Goal: Browse casually: Explore the website without a specific task or goal

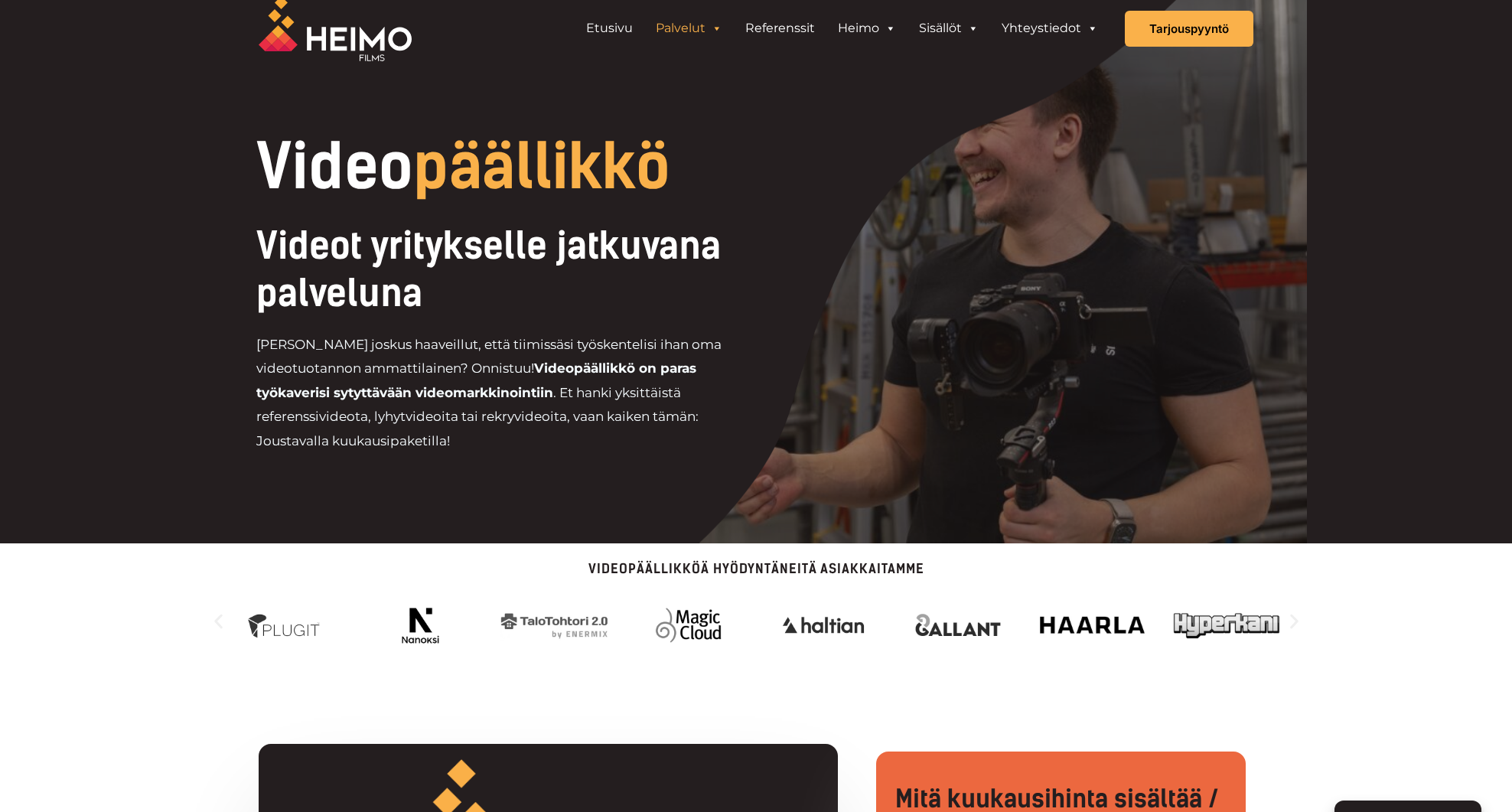
scroll to position [25, 0]
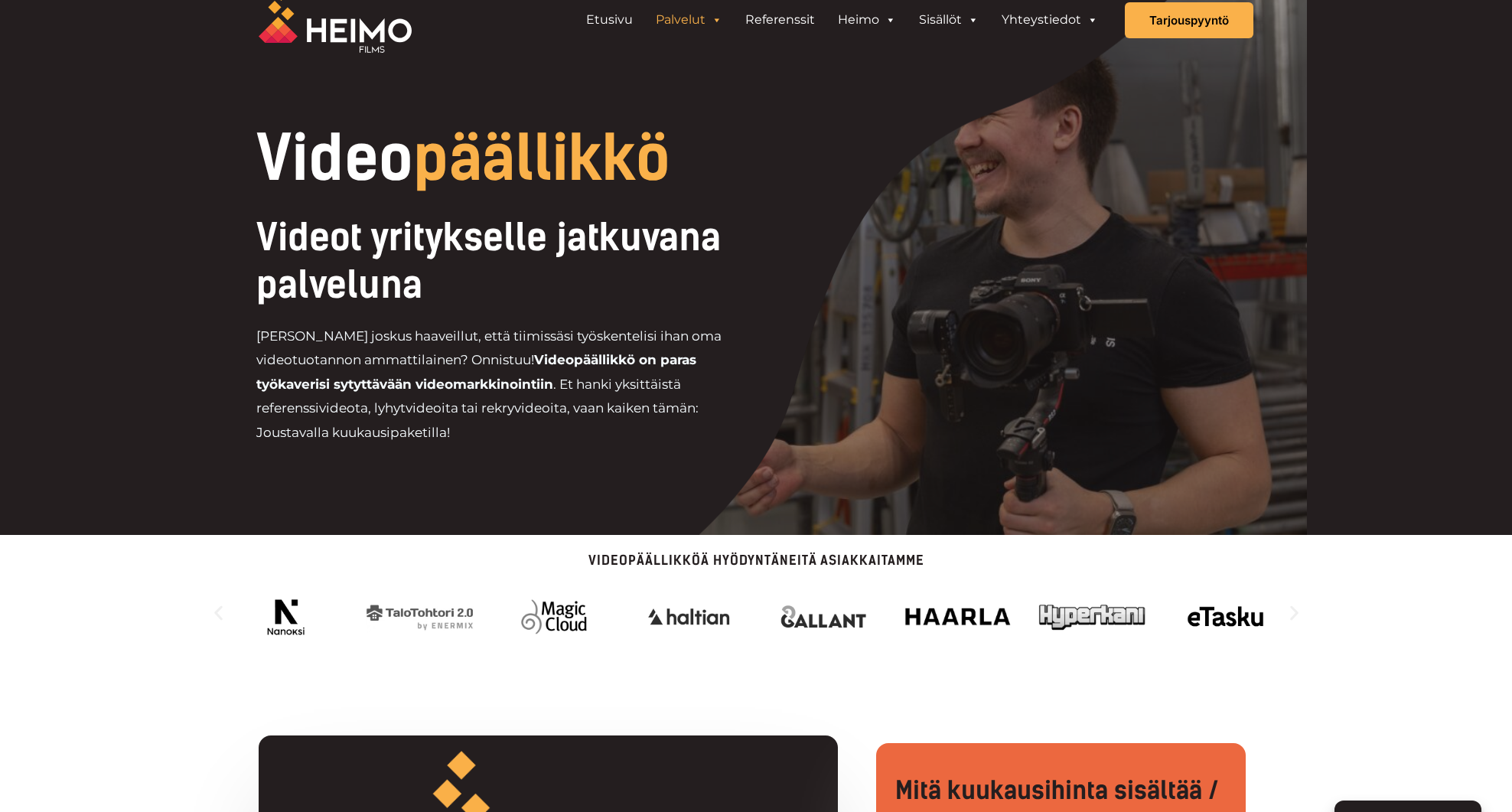
click at [1297, 615] on icon "Seuraava dia" at bounding box center [1294, 612] width 19 height 19
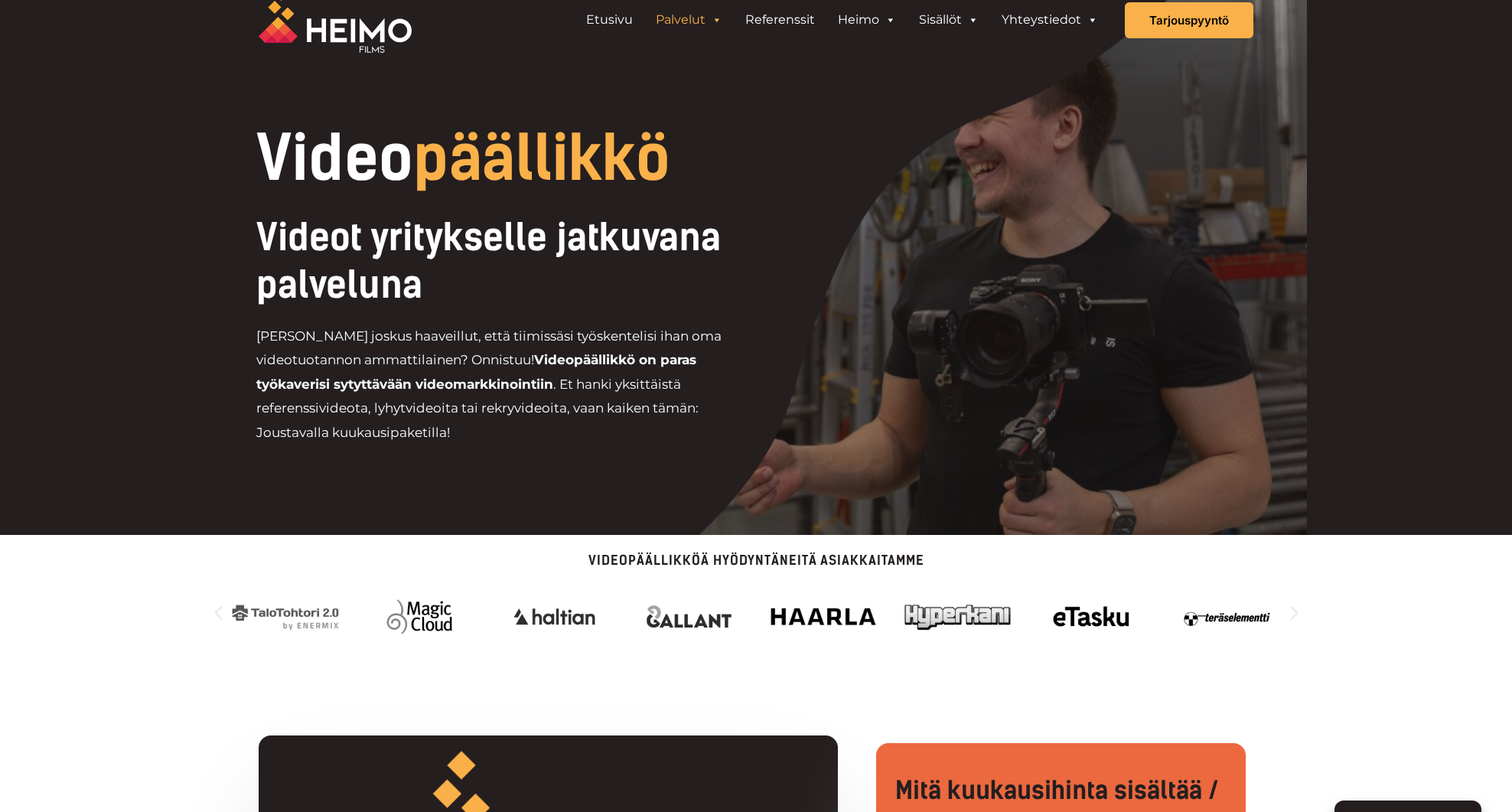
click at [1297, 615] on icon "Seuraava dia" at bounding box center [1294, 612] width 19 height 19
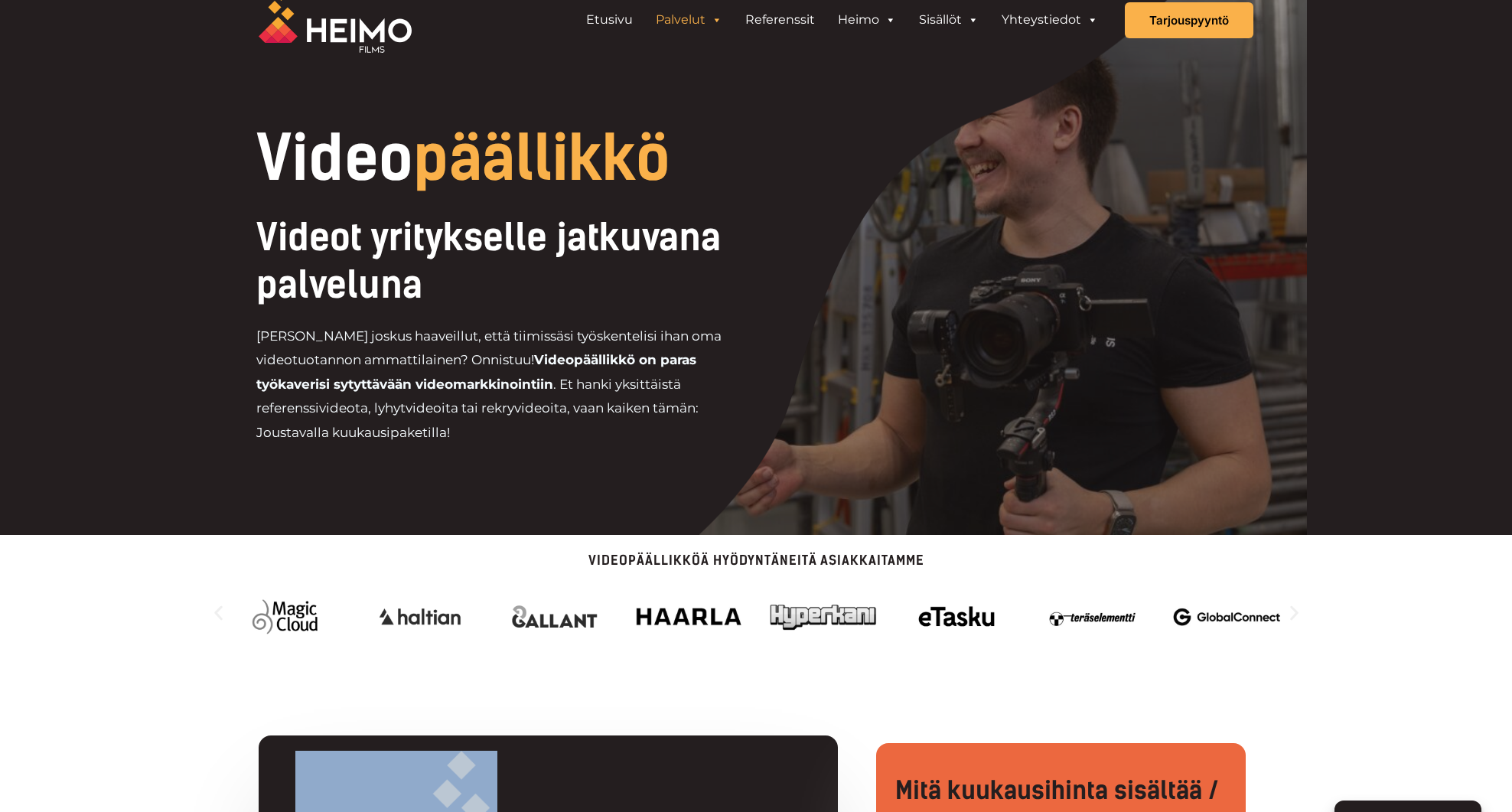
click at [1297, 615] on icon "Seuraava dia" at bounding box center [1294, 612] width 19 height 19
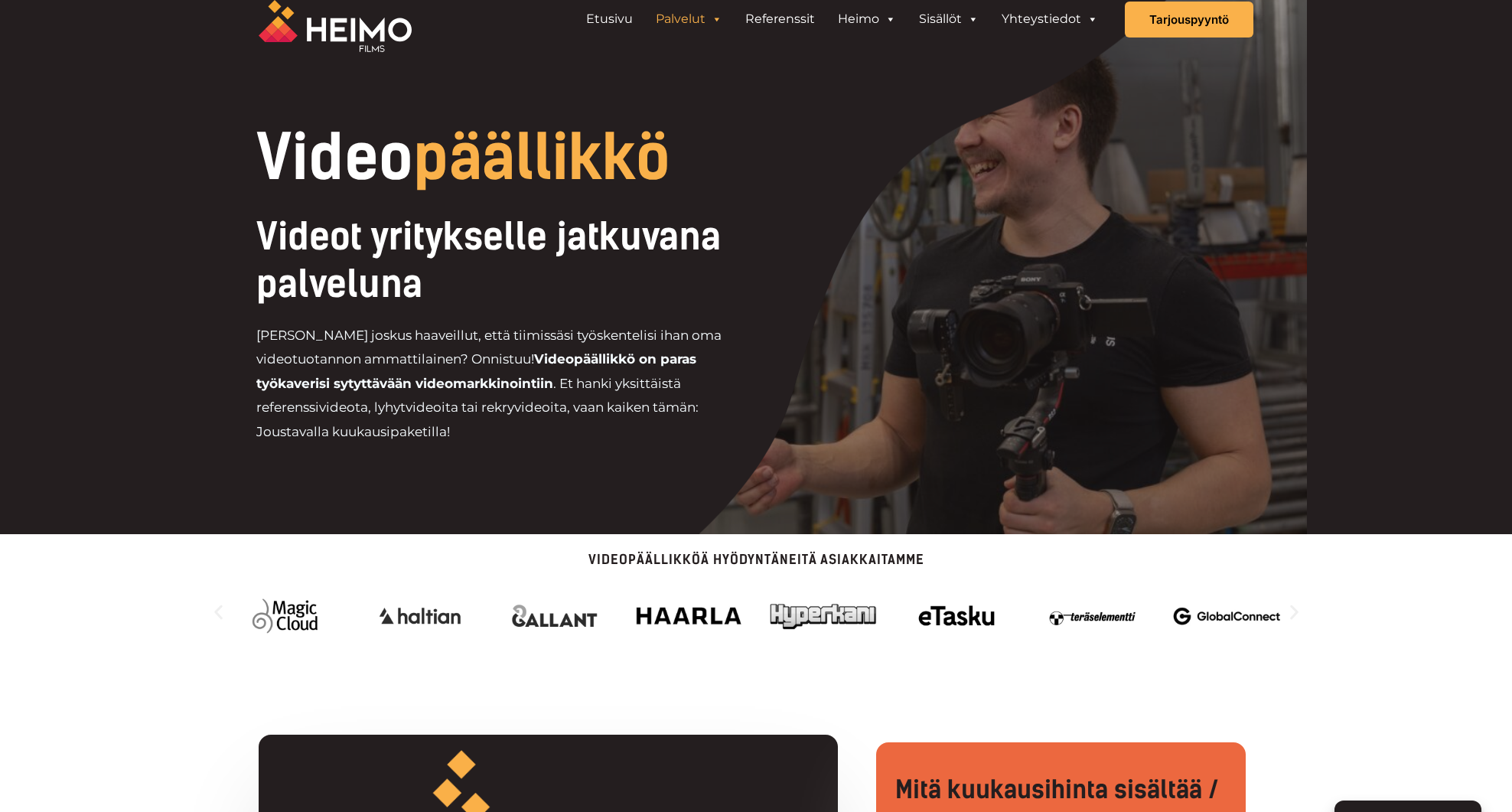
click at [1297, 615] on icon "Seuraava dia" at bounding box center [1294, 612] width 19 height 19
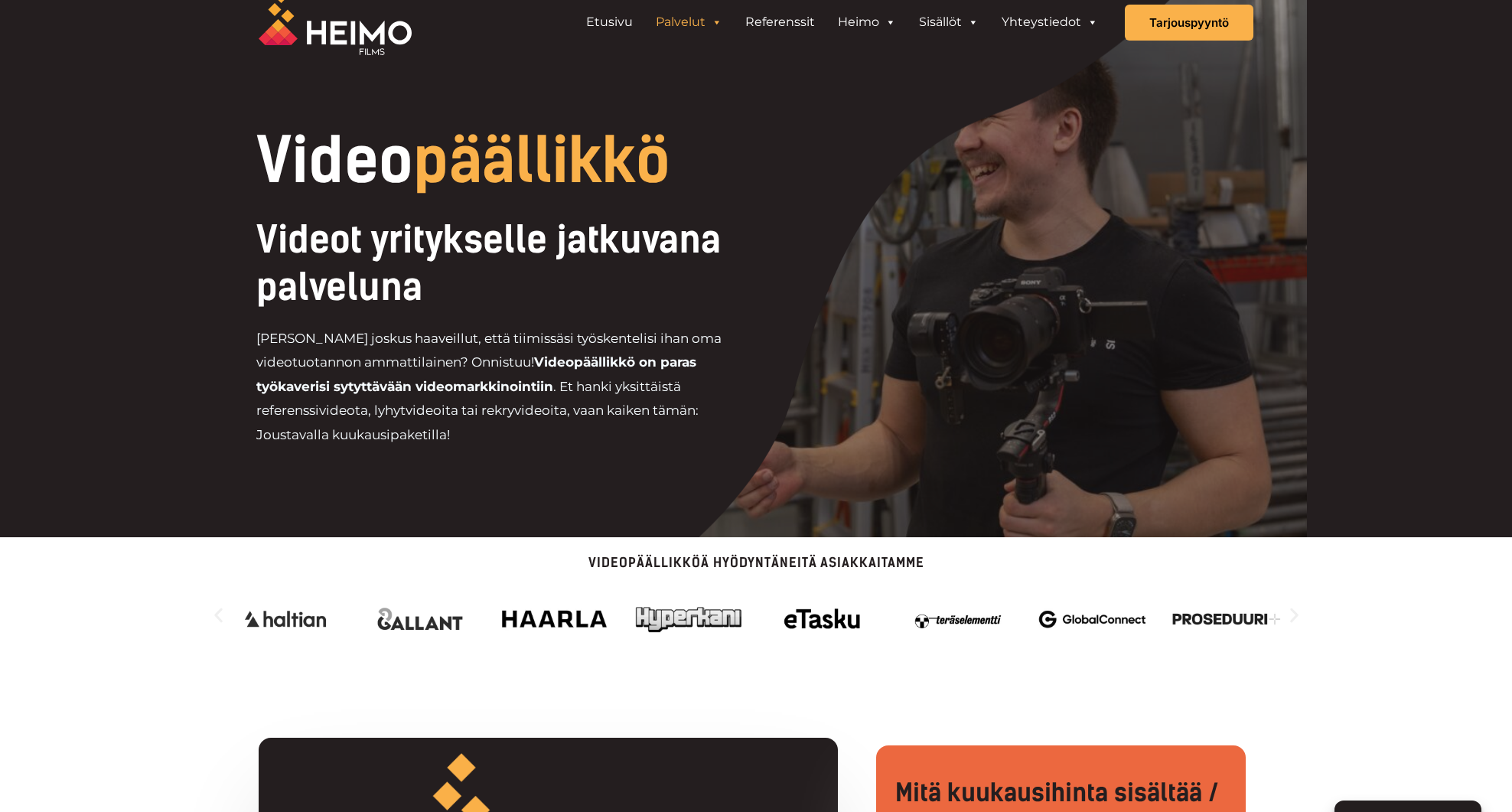
click at [1293, 615] on icon "Seuraava dia" at bounding box center [1294, 615] width 19 height 19
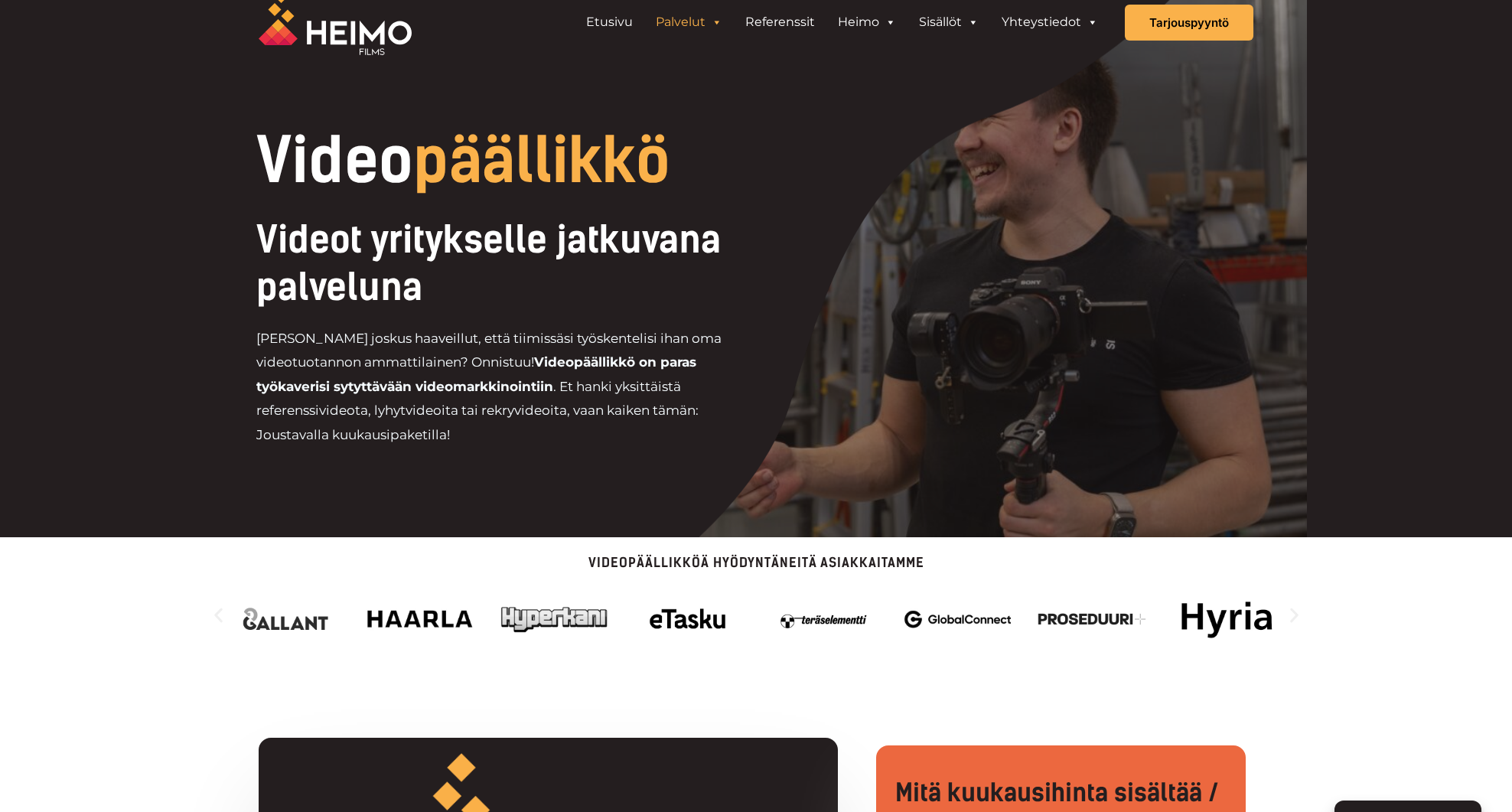
click at [1293, 615] on icon "Seuraava dia" at bounding box center [1294, 615] width 19 height 19
click at [1297, 615] on icon "Seuraava dia" at bounding box center [1294, 615] width 19 height 19
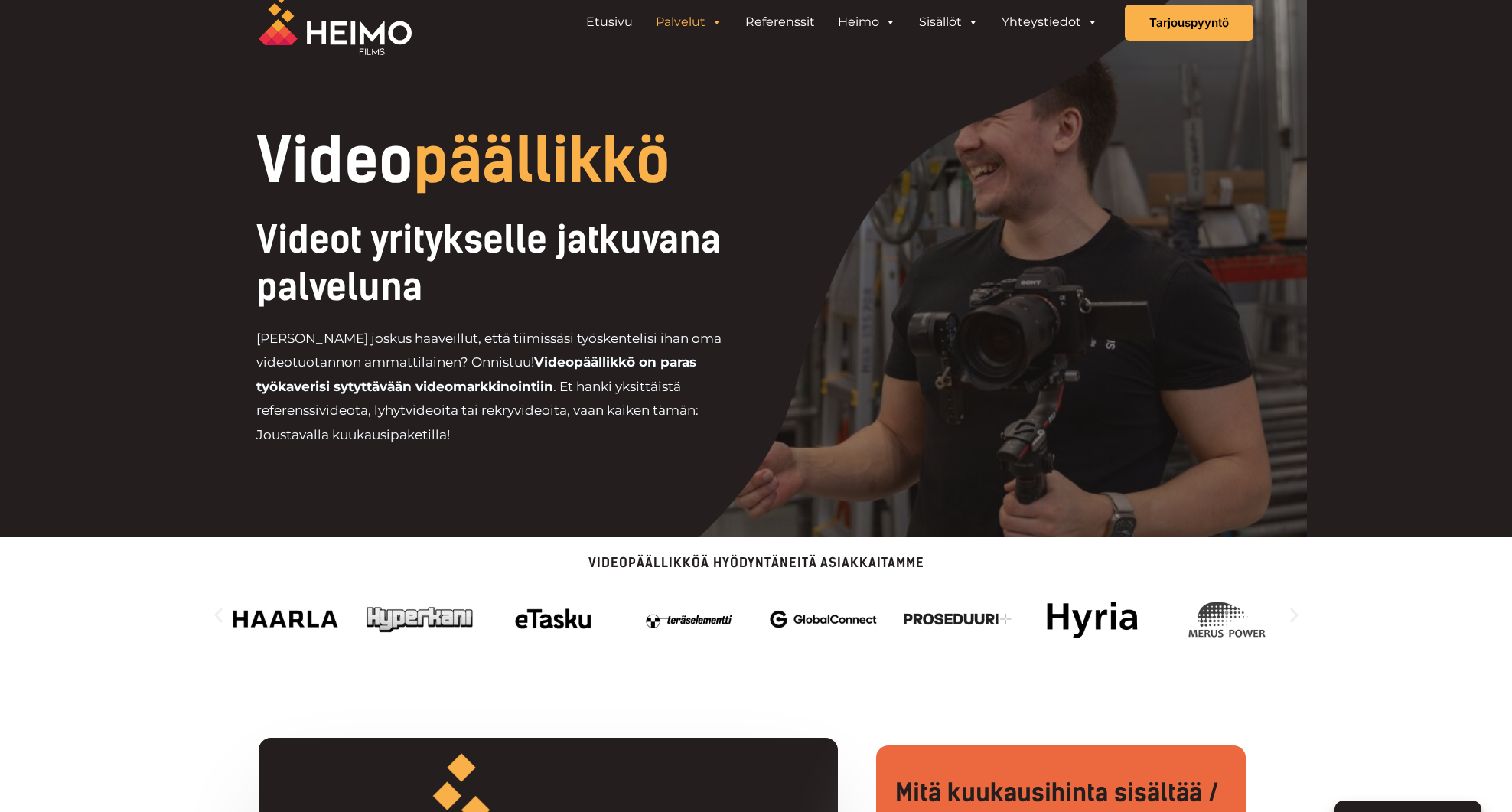
click at [1296, 615] on icon "Seuraava dia" at bounding box center [1294, 615] width 9 height 14
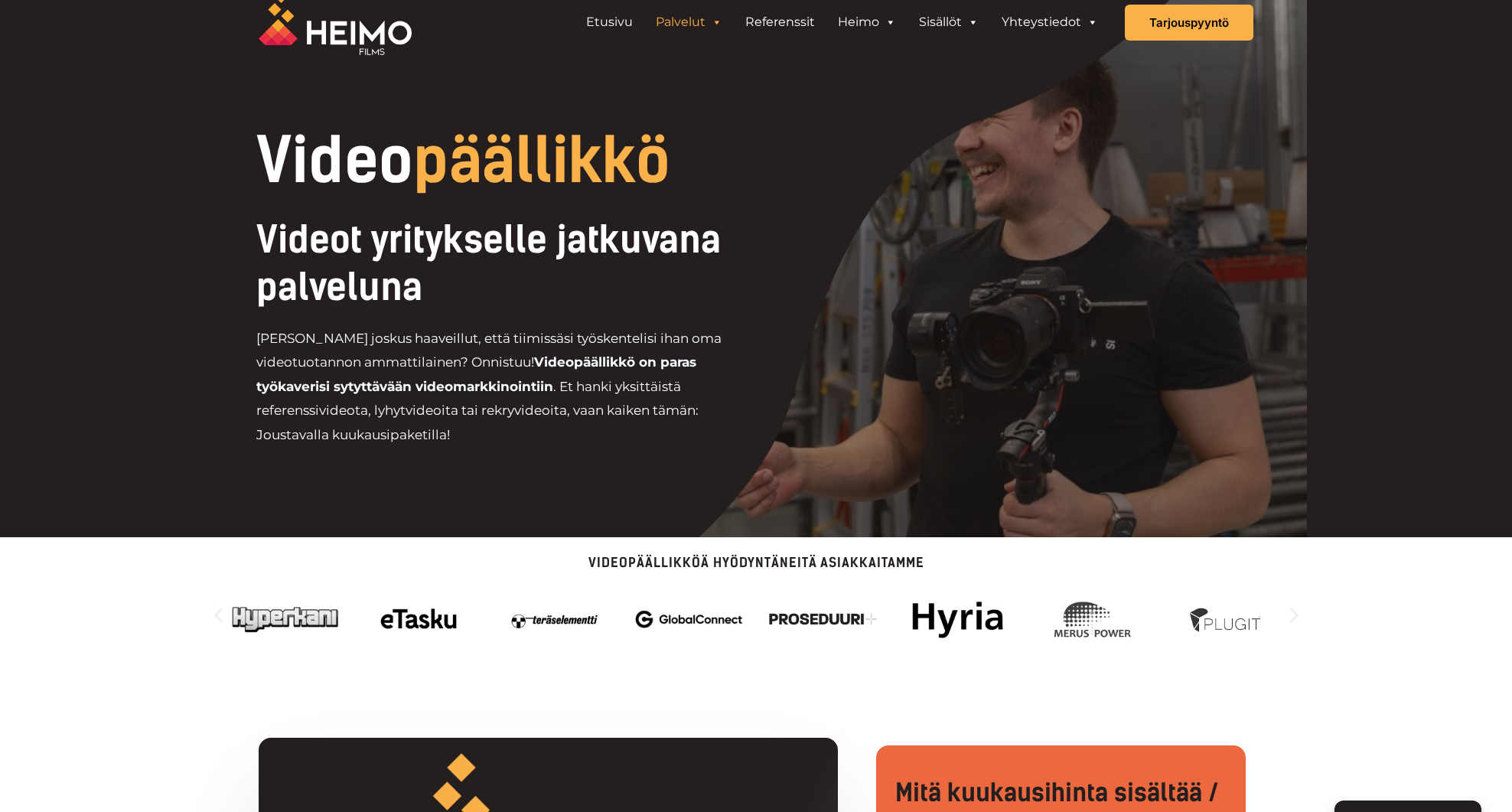
click at [1297, 619] on icon "Seuraava dia" at bounding box center [1294, 615] width 19 height 19
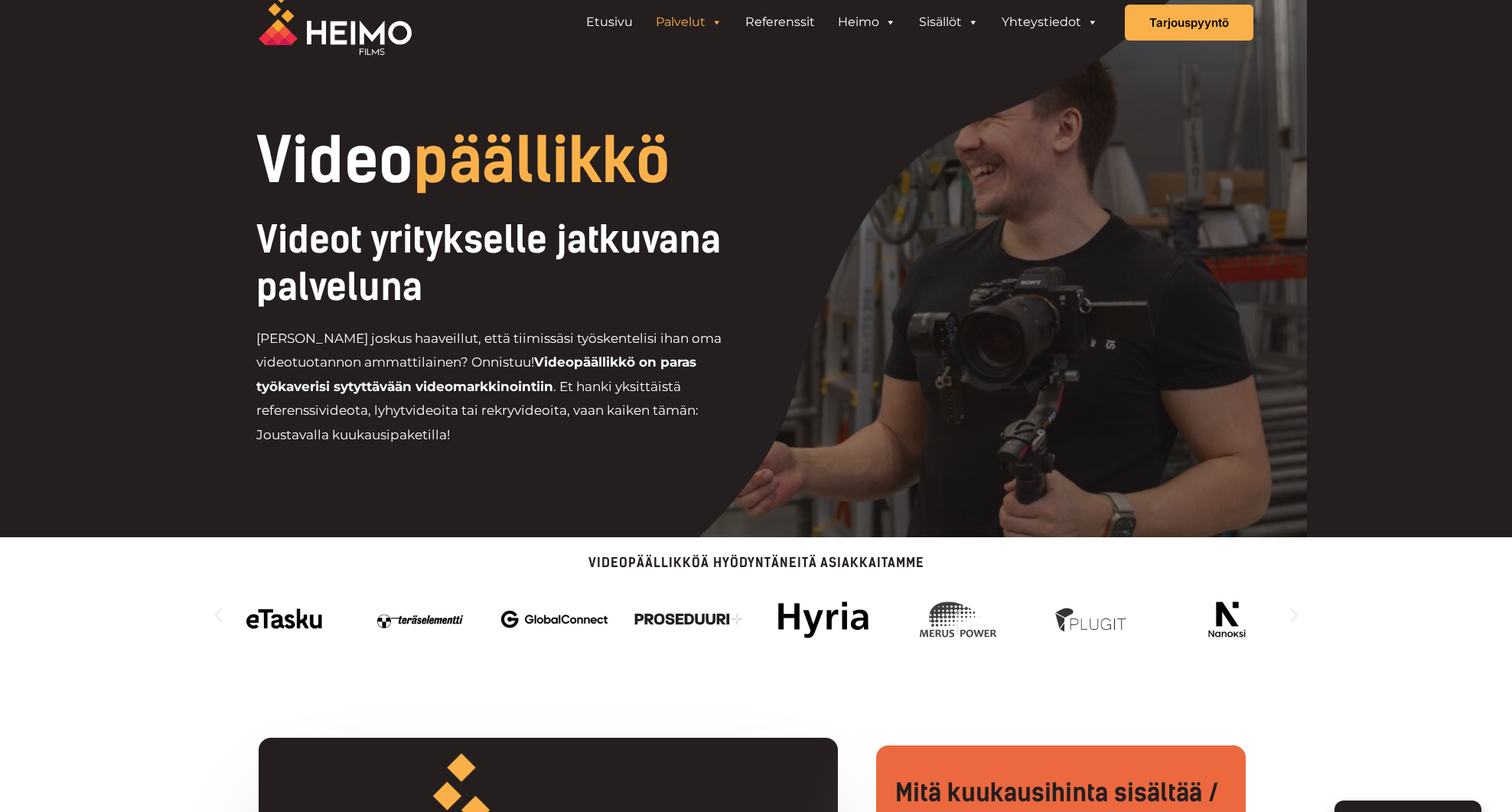
click at [1292, 617] on icon "Seuraava dia" at bounding box center [1294, 615] width 19 height 19
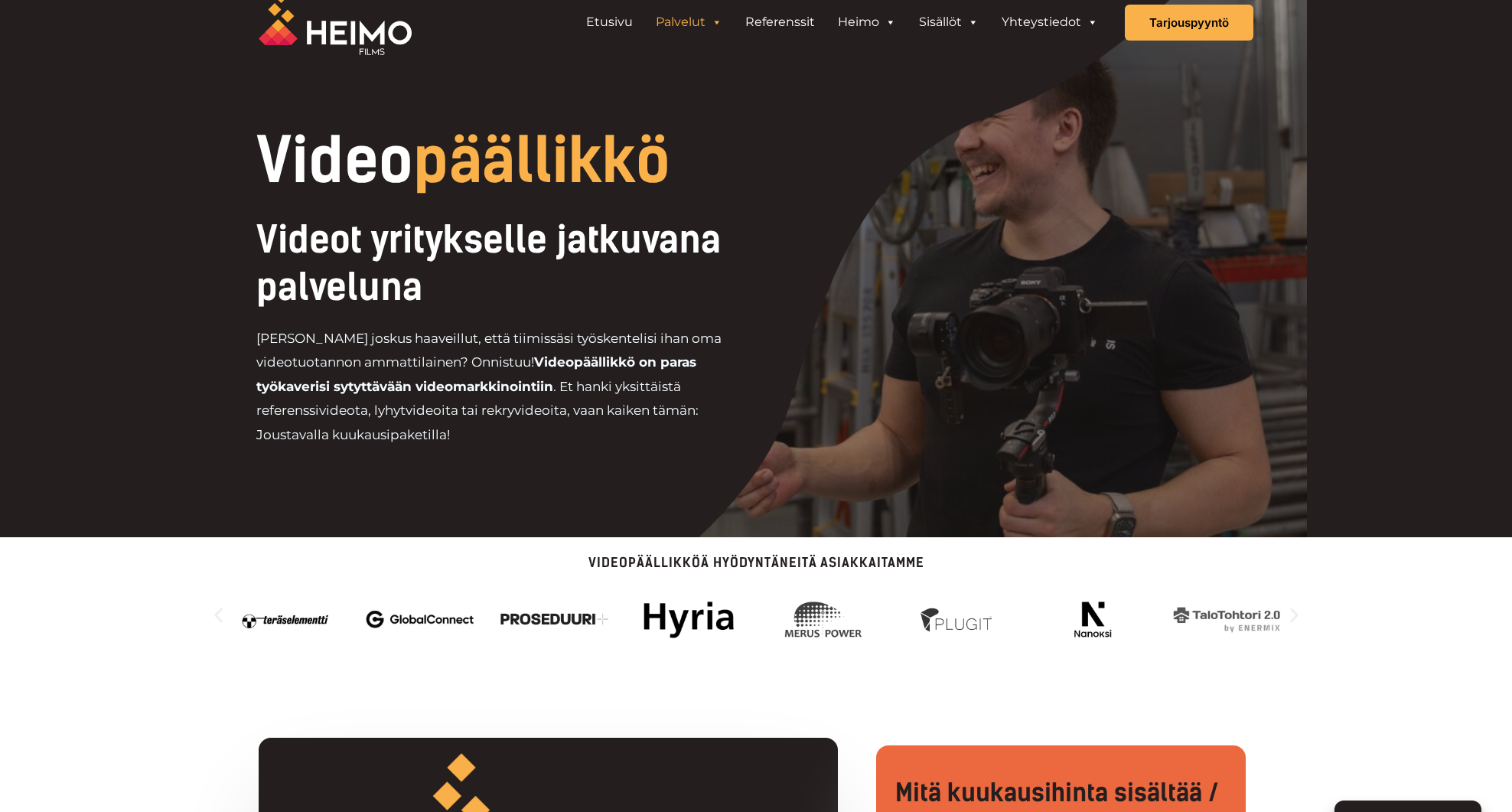
click at [1293, 617] on icon "Seuraava dia" at bounding box center [1294, 615] width 19 height 19
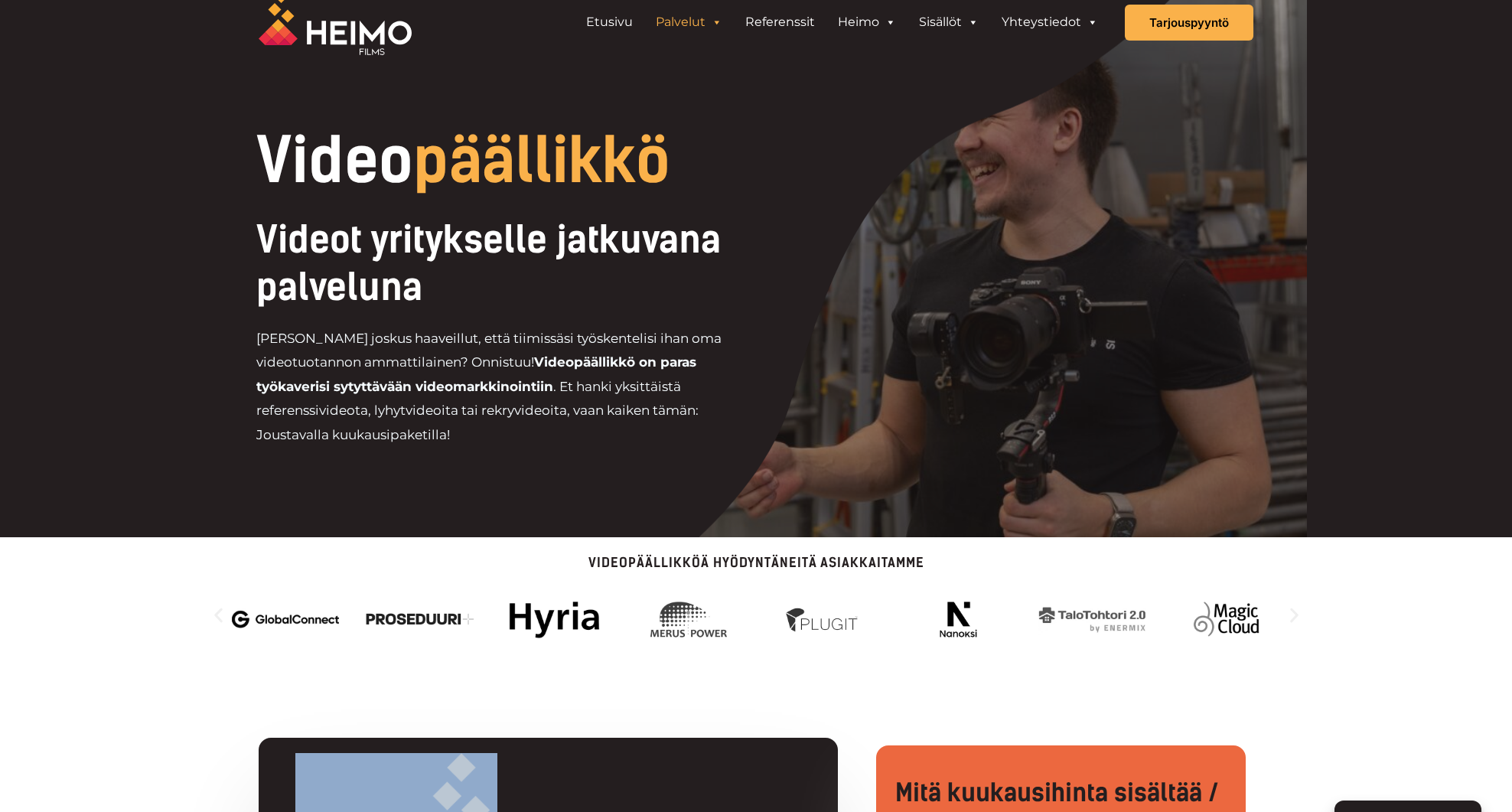
click at [1293, 617] on icon "Seuraava dia" at bounding box center [1294, 615] width 19 height 19
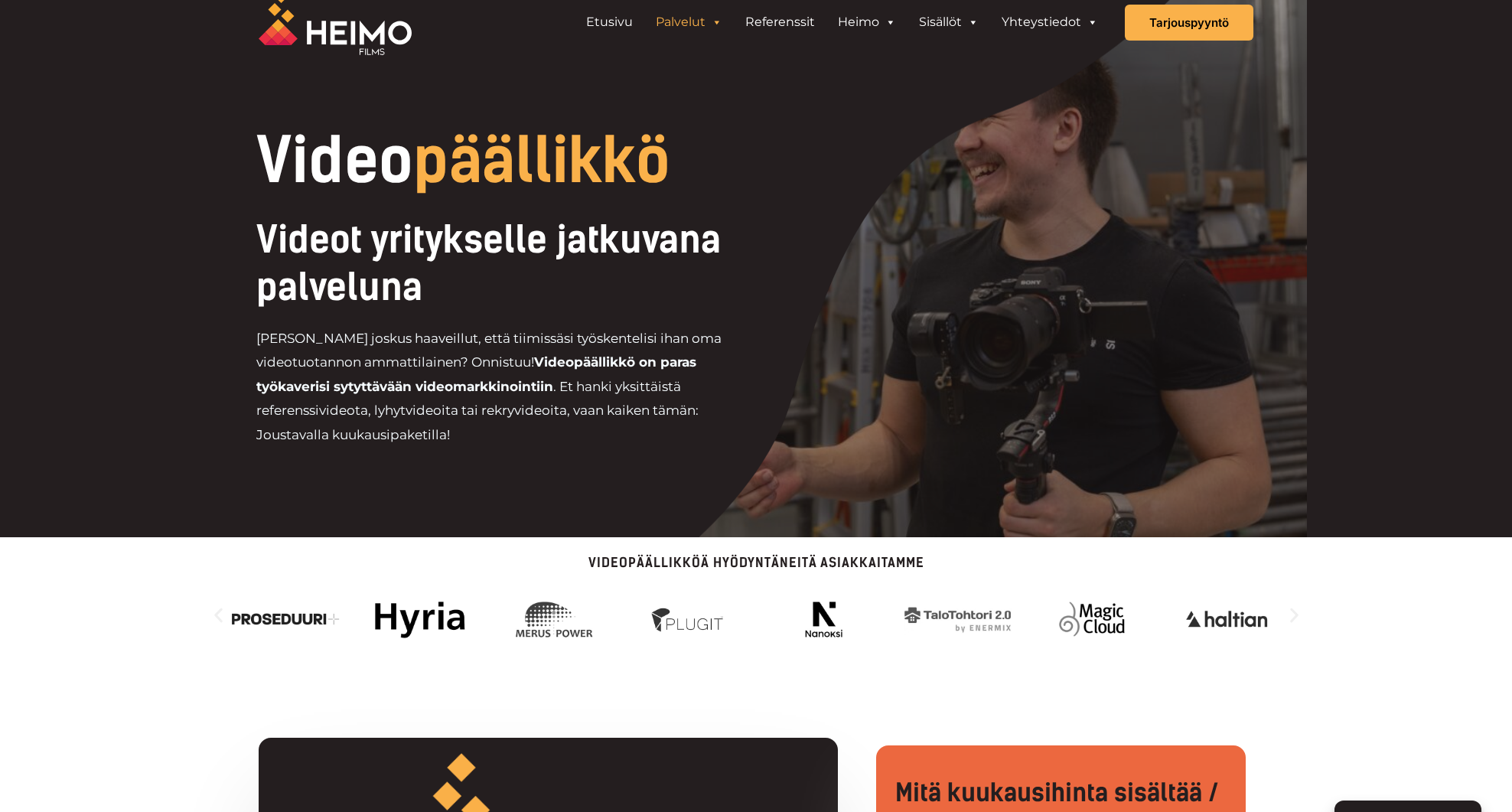
click at [1293, 617] on icon "Seuraava dia" at bounding box center [1294, 615] width 9 height 14
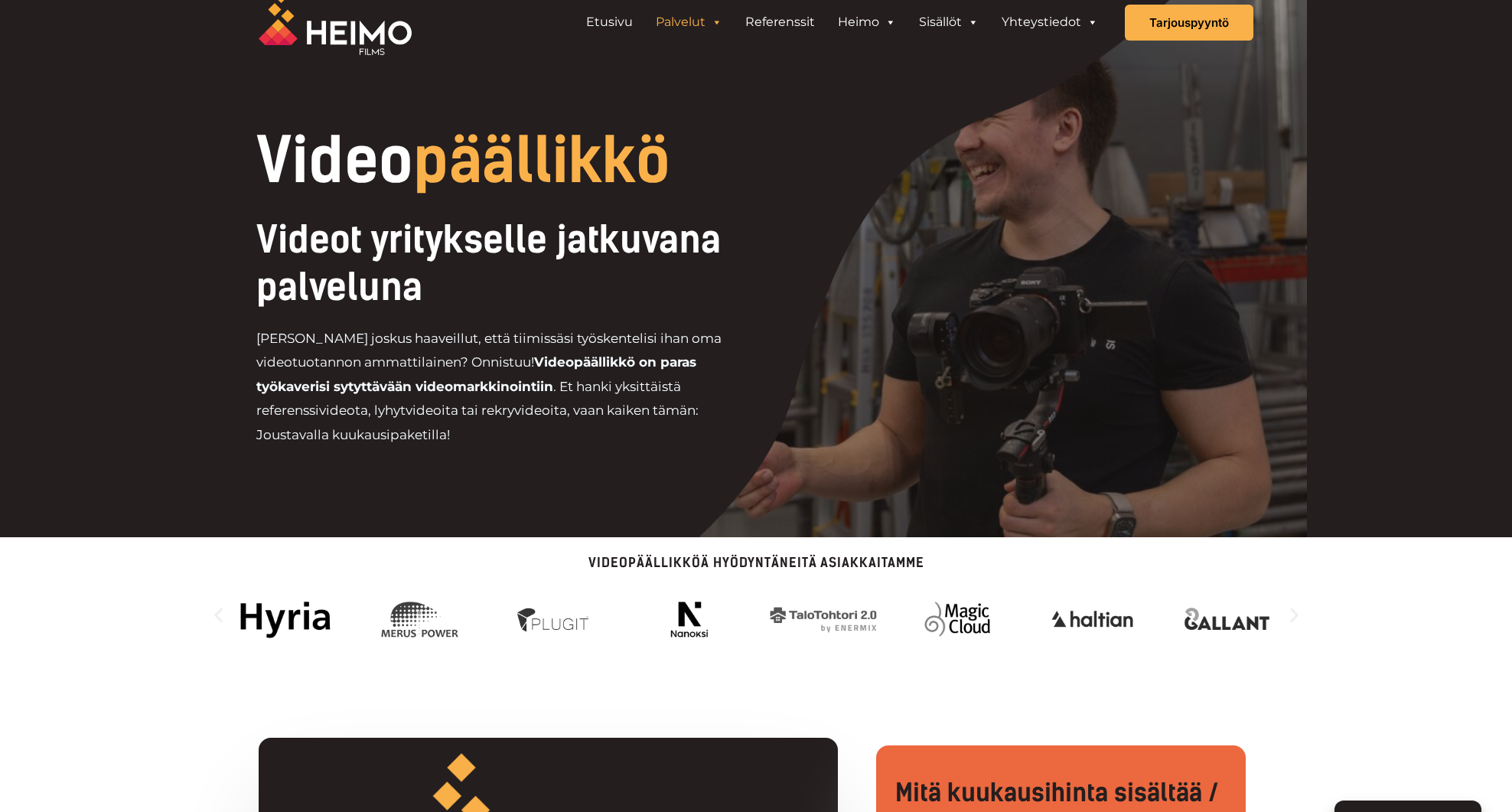
click at [1293, 617] on icon "Seuraava dia" at bounding box center [1294, 615] width 9 height 14
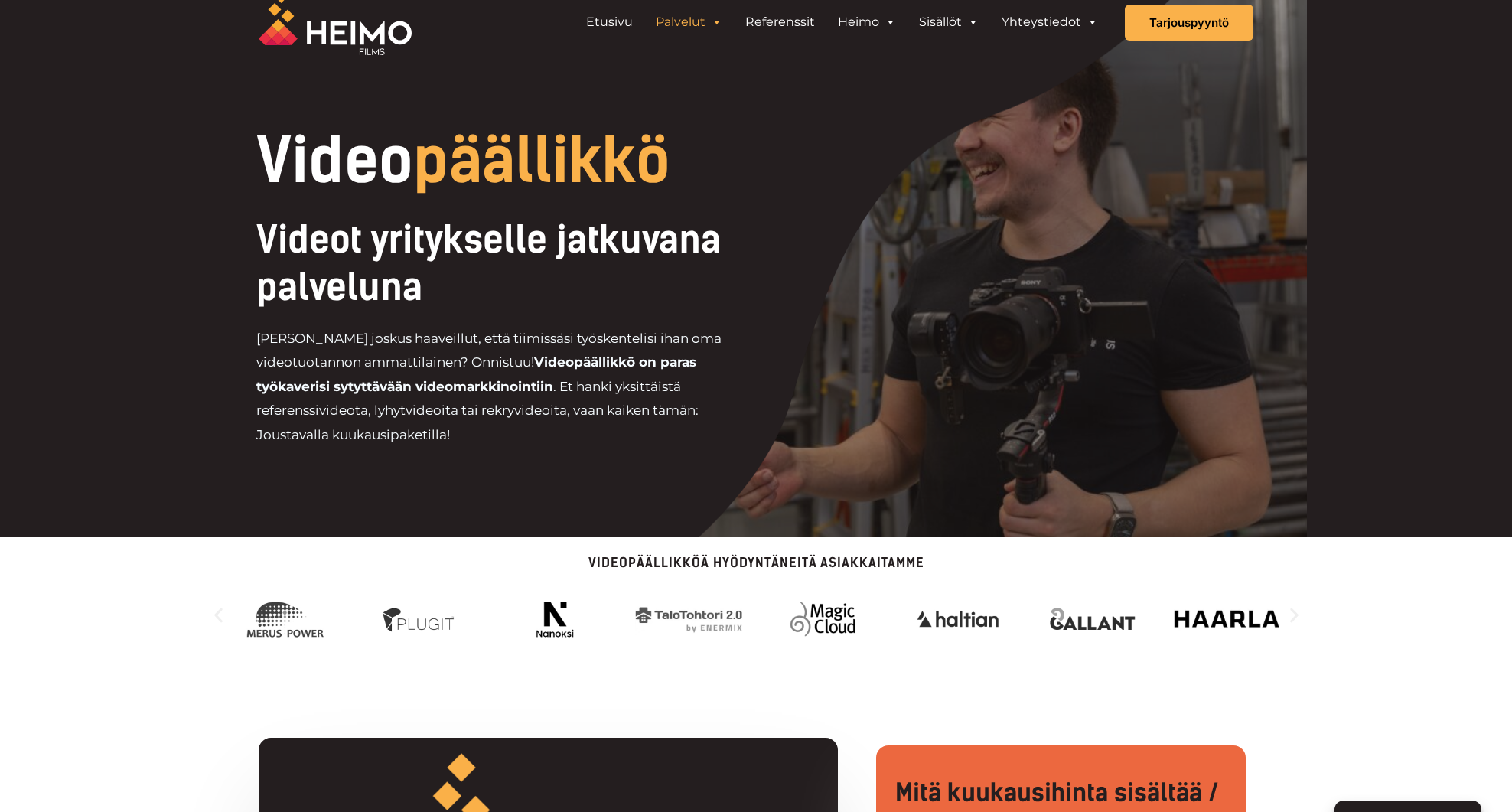
click at [1293, 617] on icon "Seuraava dia" at bounding box center [1294, 615] width 9 height 14
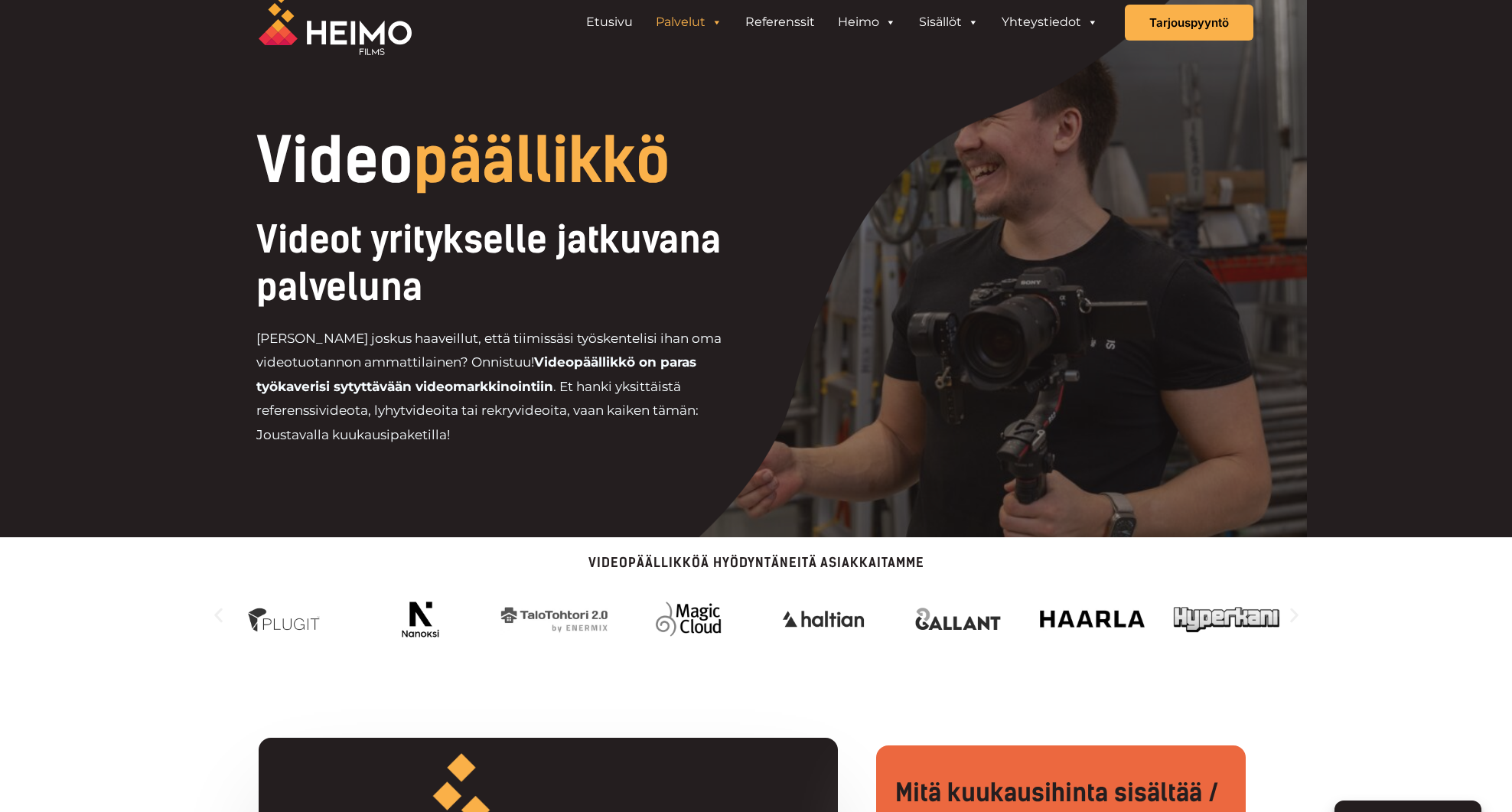
click at [1293, 617] on icon "Seuraava dia" at bounding box center [1294, 615] width 19 height 19
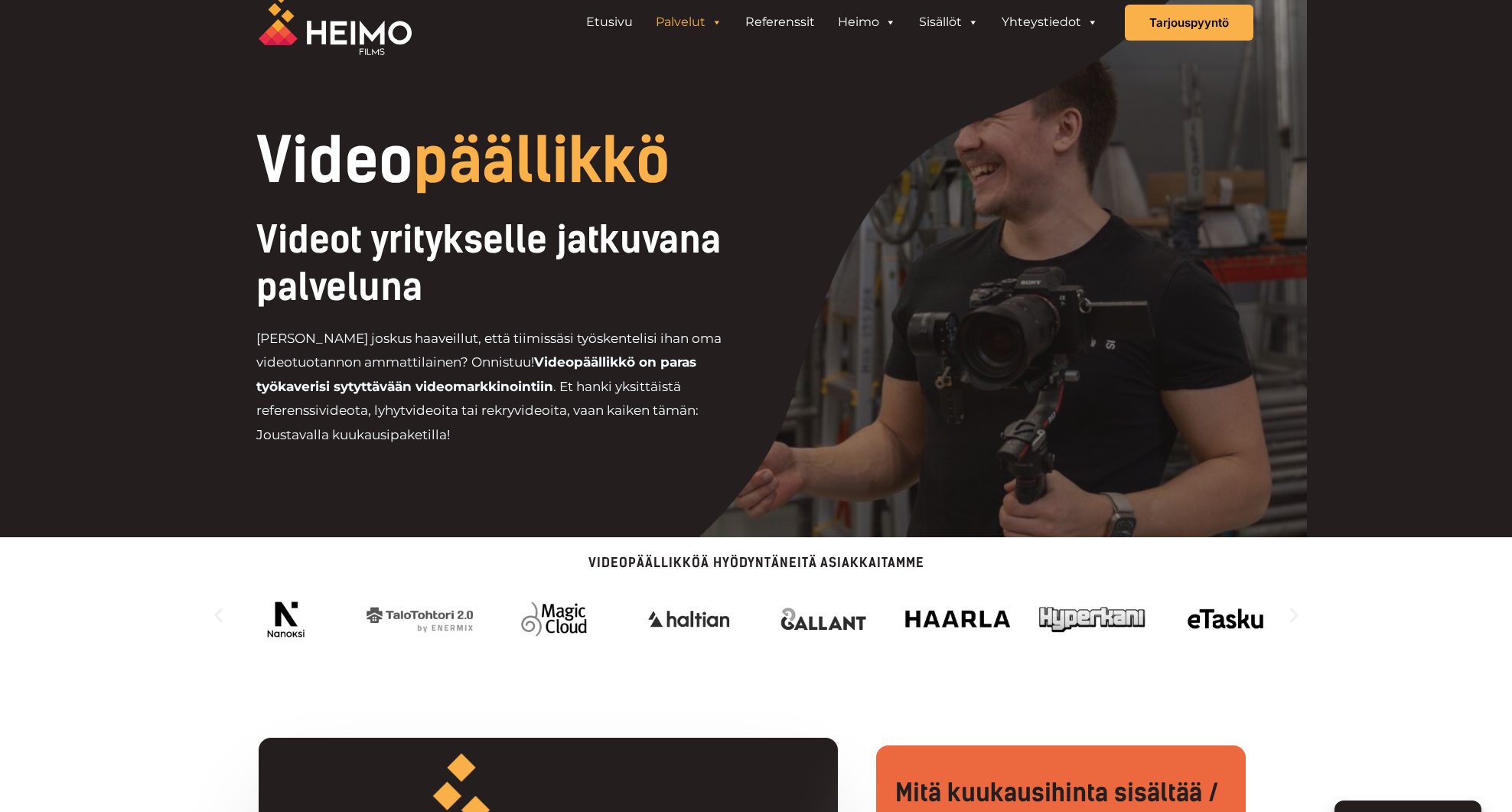
click at [1293, 617] on icon "Seuraava dia" at bounding box center [1294, 615] width 19 height 19
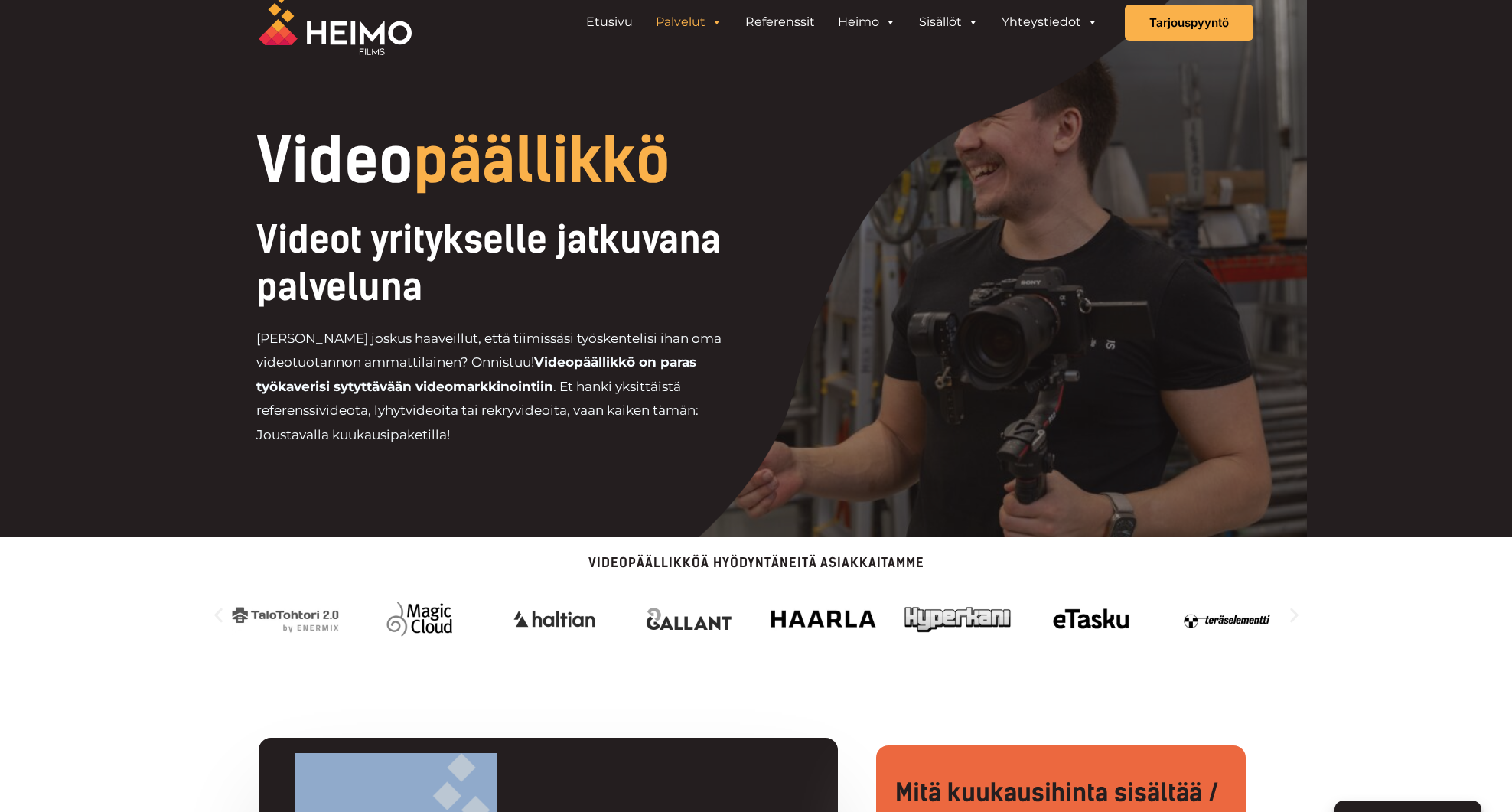
click at [1293, 617] on icon "Seuraava dia" at bounding box center [1294, 615] width 19 height 19
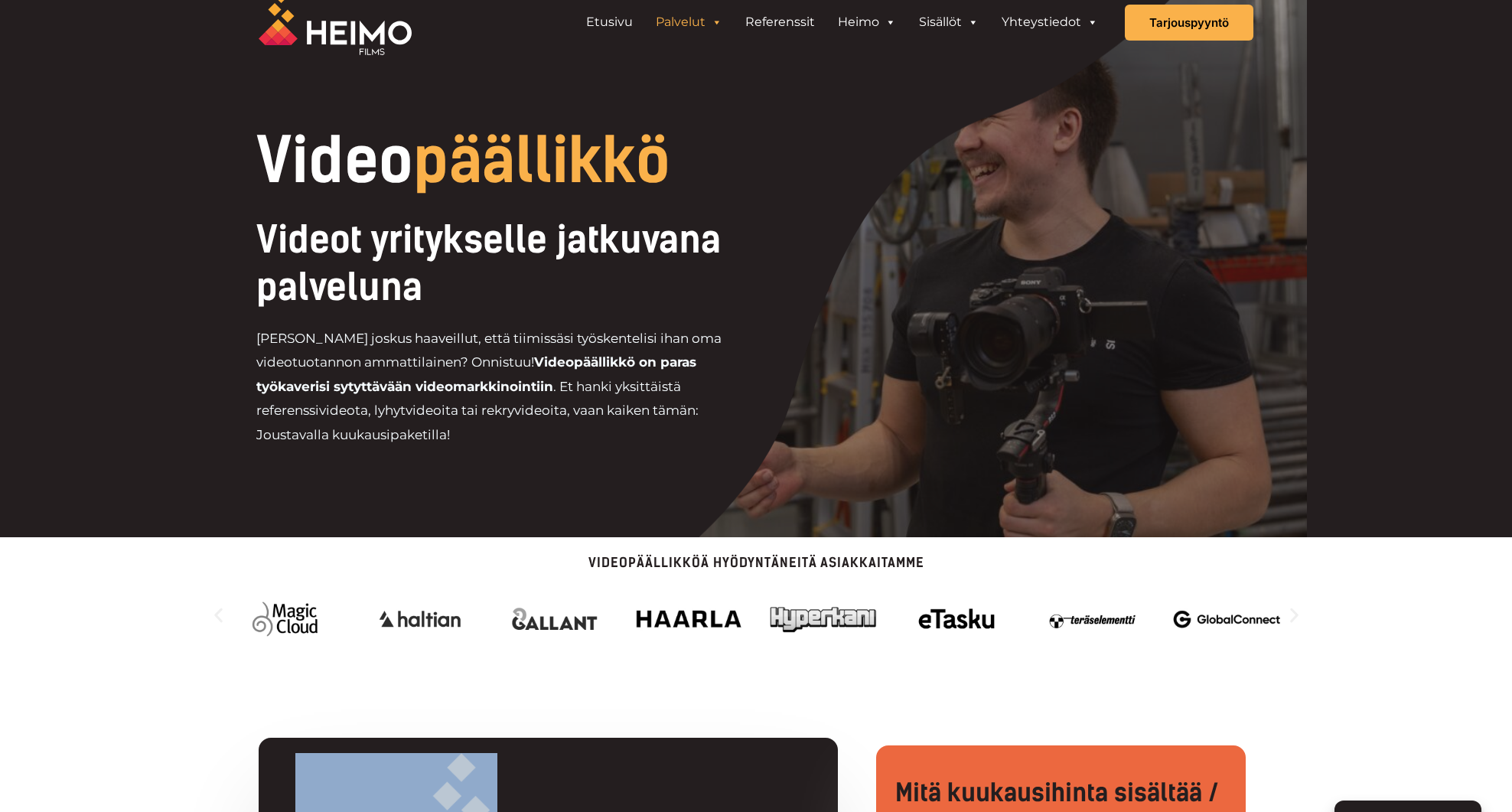
click at [1293, 617] on icon "Seuraava dia" at bounding box center [1294, 615] width 19 height 19
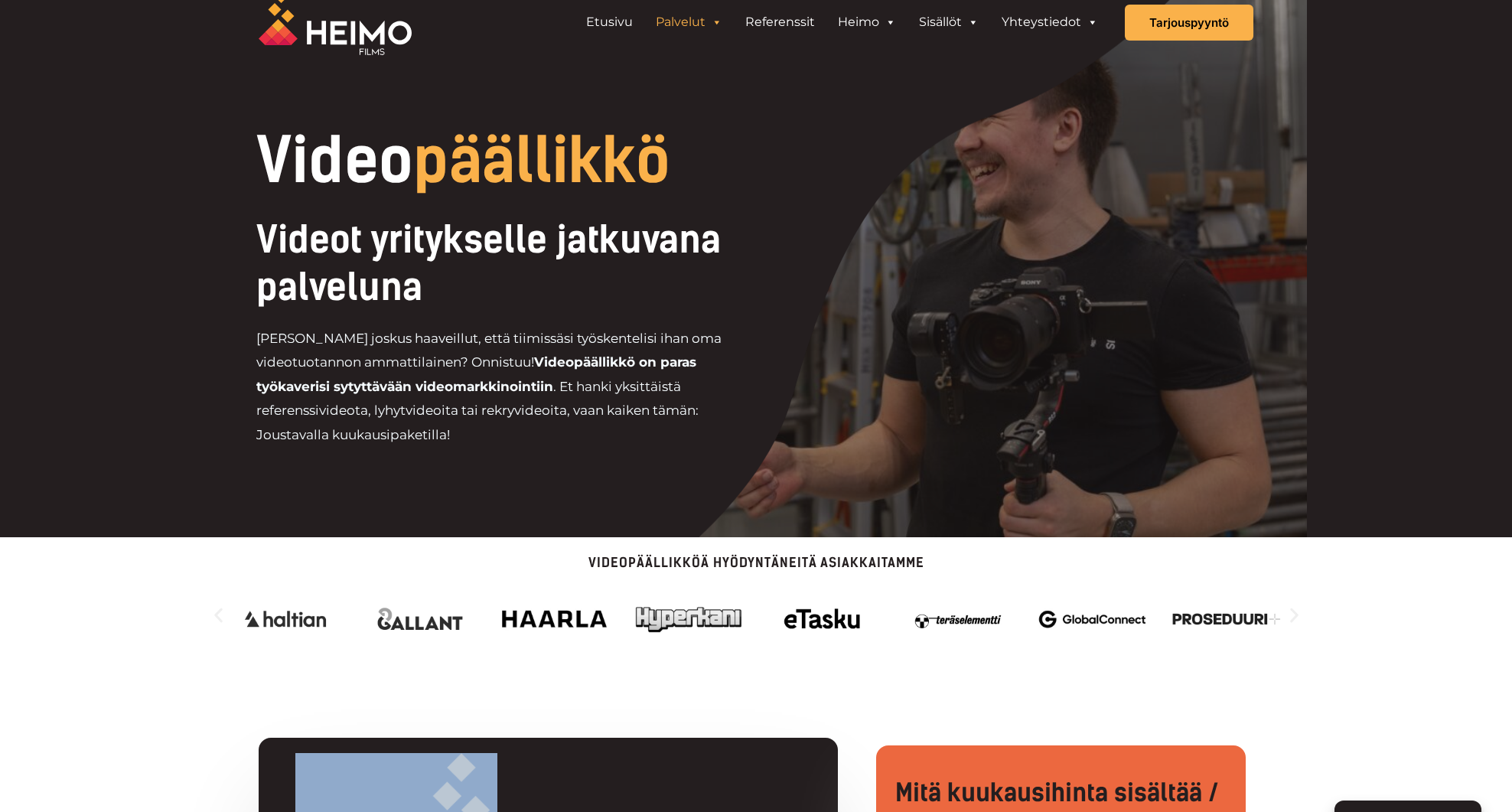
click at [1293, 617] on icon "Seuraava dia" at bounding box center [1294, 615] width 19 height 19
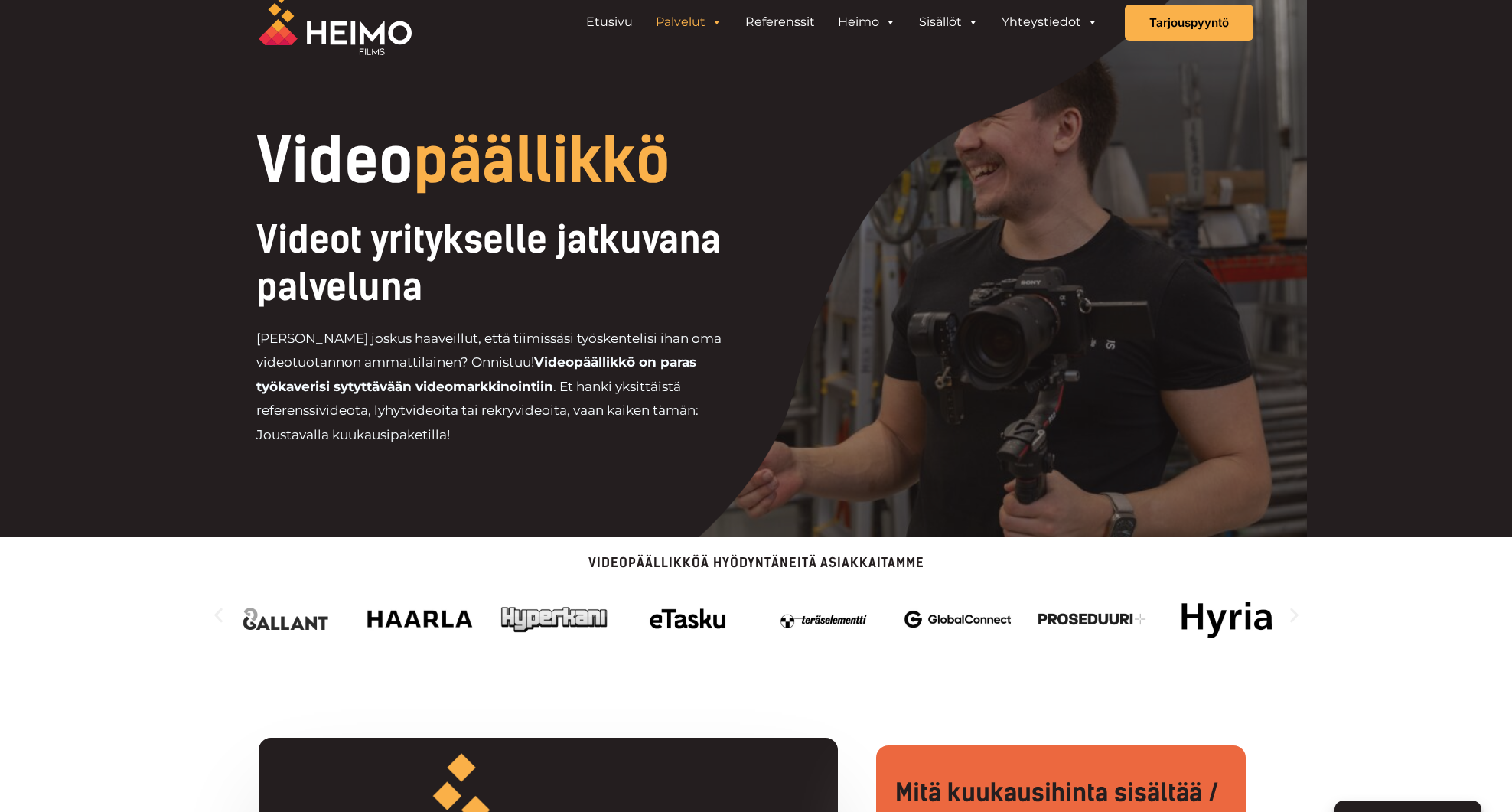
click at [1293, 617] on icon "Seuraava dia" at bounding box center [1294, 615] width 19 height 19
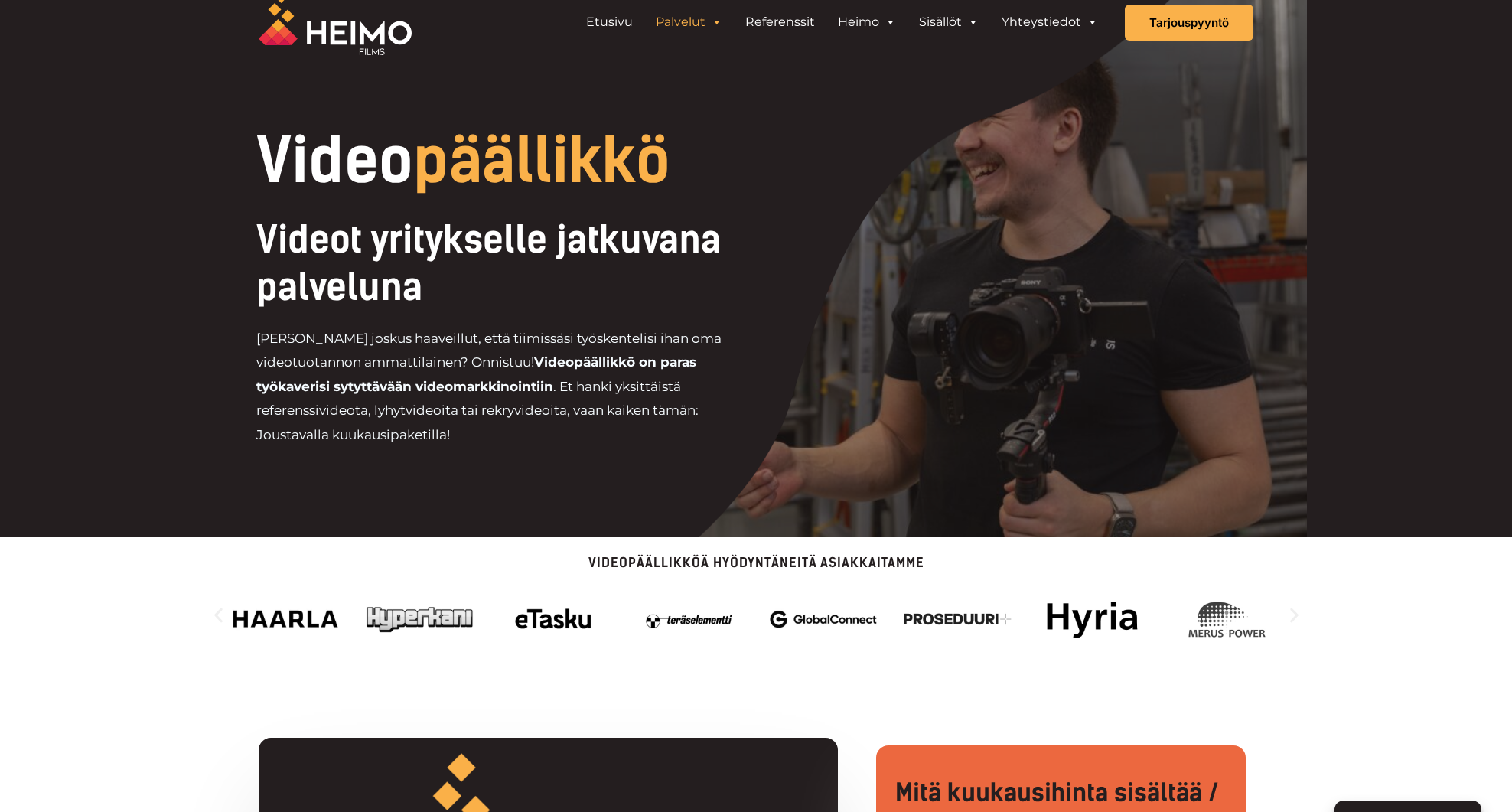
click at [1293, 617] on icon "Seuraava dia" at bounding box center [1294, 615] width 19 height 19
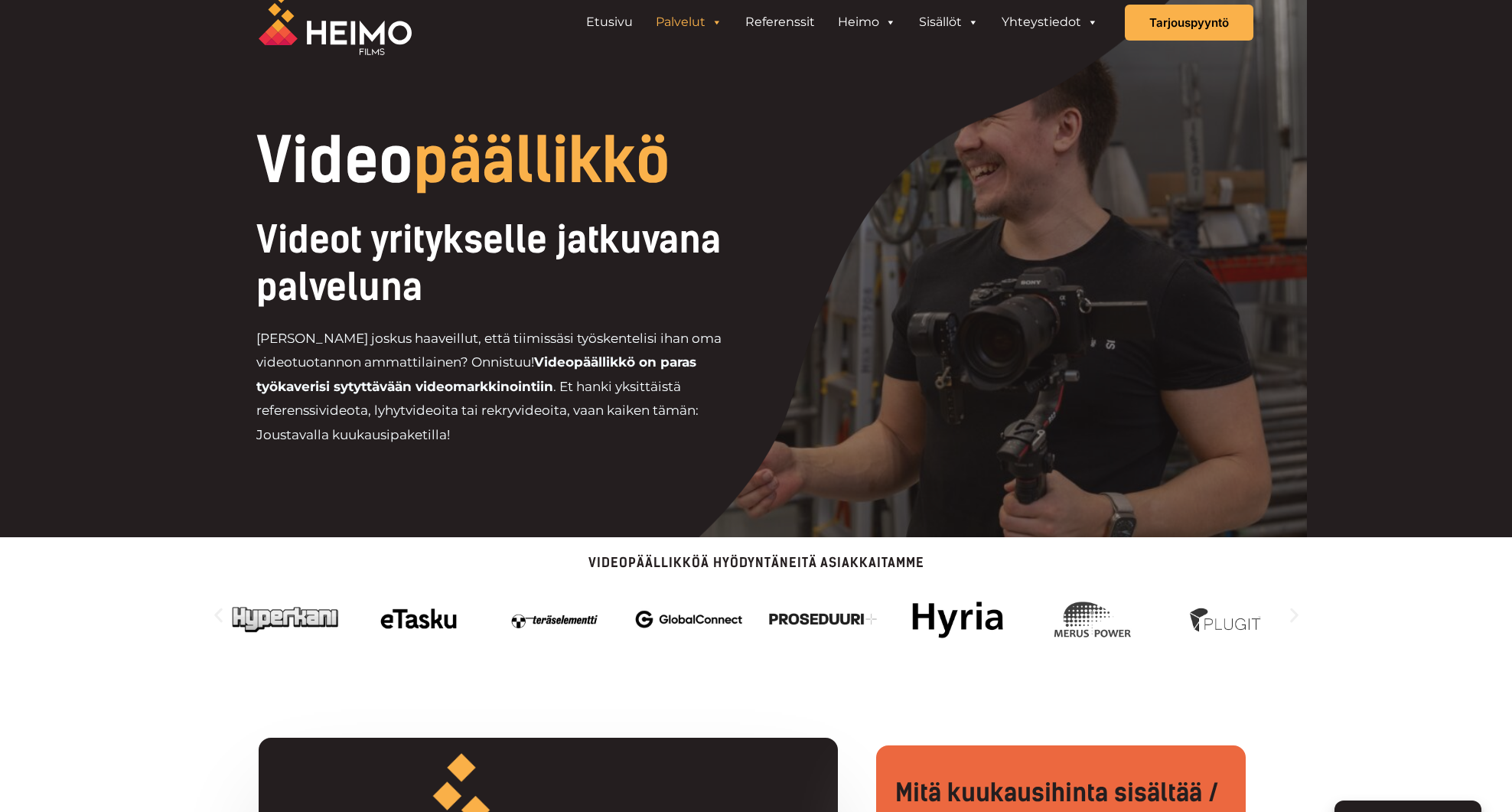
click at [1293, 617] on icon "Seuraava dia" at bounding box center [1294, 615] width 19 height 19
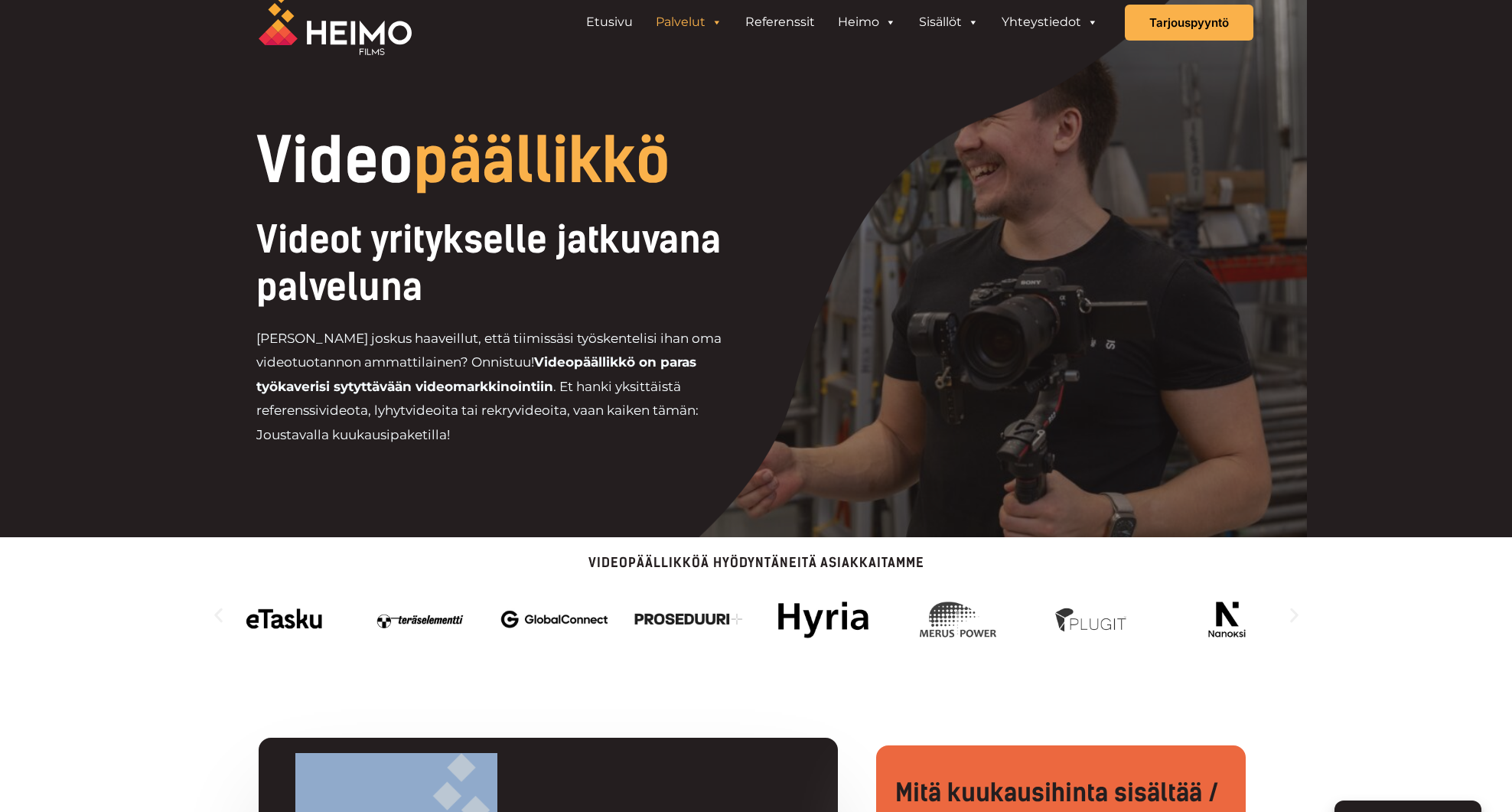
click at [1293, 617] on icon "Seuraava dia" at bounding box center [1294, 615] width 19 height 19
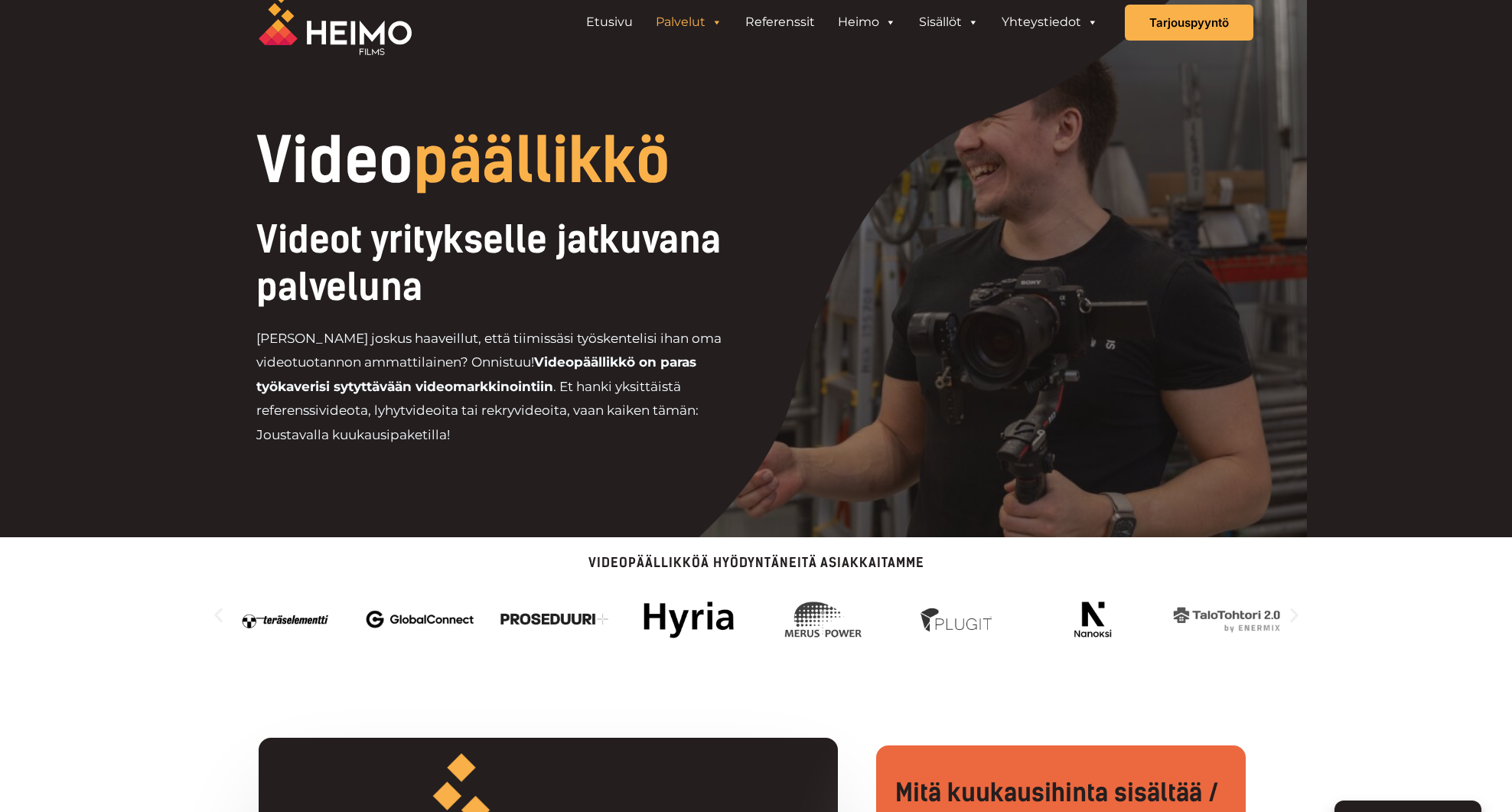
click at [1293, 617] on icon "Seuraava dia" at bounding box center [1294, 615] width 19 height 19
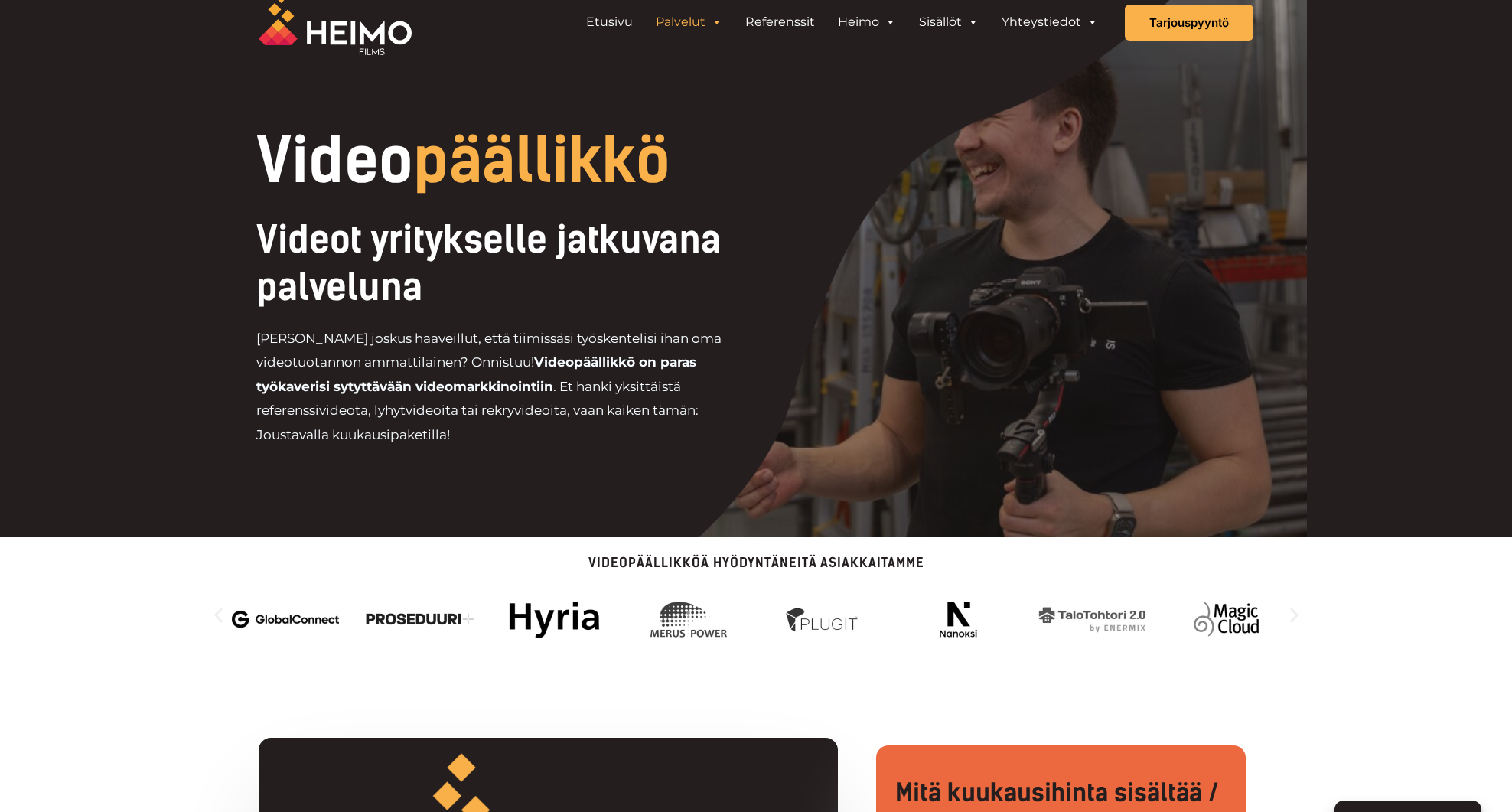
click at [1293, 617] on icon "Seuraava dia" at bounding box center [1294, 615] width 19 height 19
